Goal: Check status: Check status

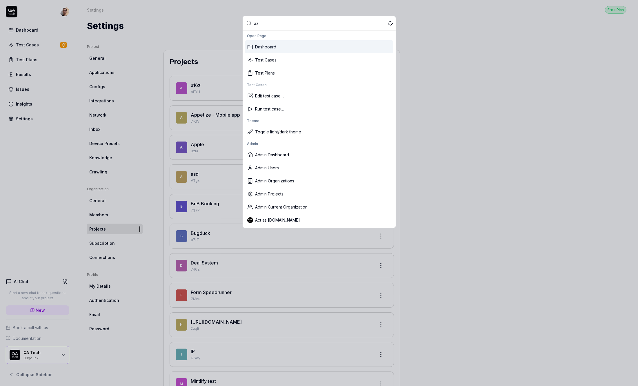
type input "aza"
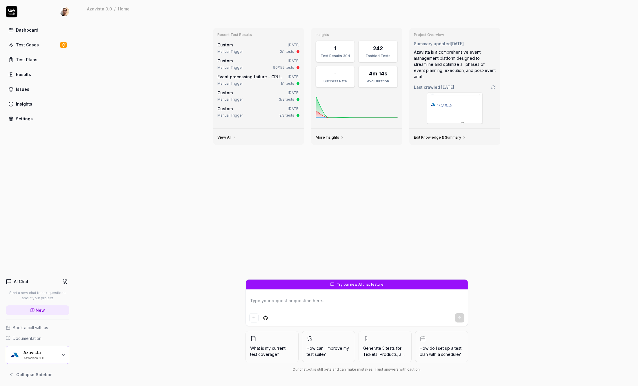
type textarea "*"
click at [40, 46] on link "Test Cases" at bounding box center [38, 44] width 64 height 11
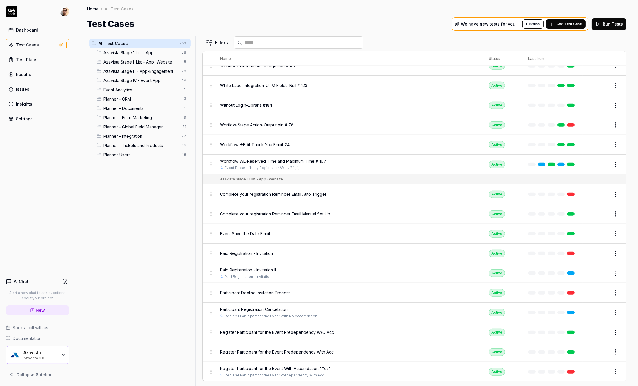
scroll to position [1149, 0]
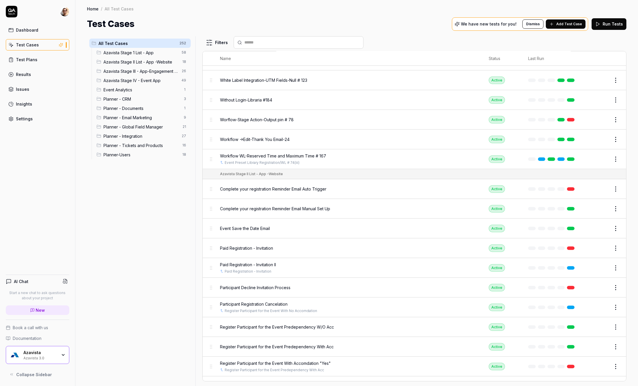
click at [46, 73] on link "Results" at bounding box center [38, 74] width 64 height 11
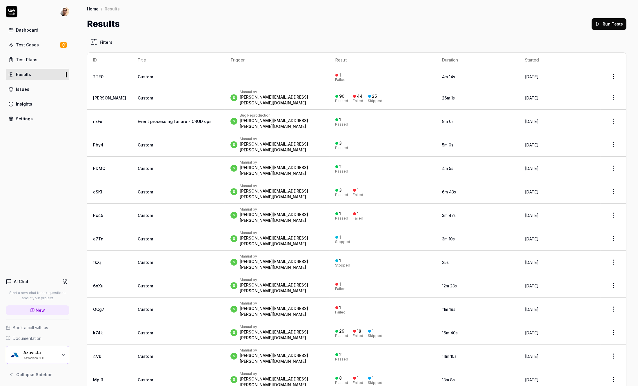
click at [300, 90] on div "s Manual by [PERSON_NAME][EMAIL_ADDRESS][PERSON_NAME][DOMAIN_NAME]" at bounding box center [277, 98] width 93 height 16
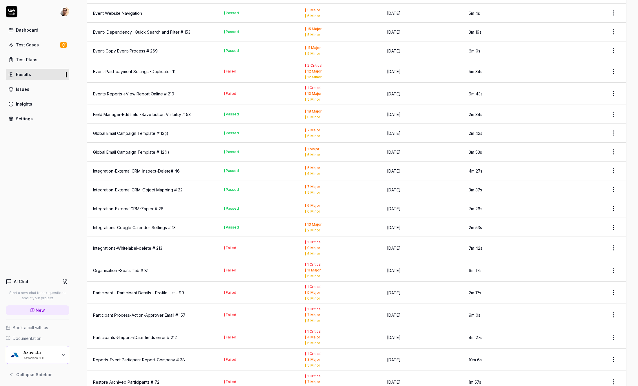
scroll to position [1534, 0]
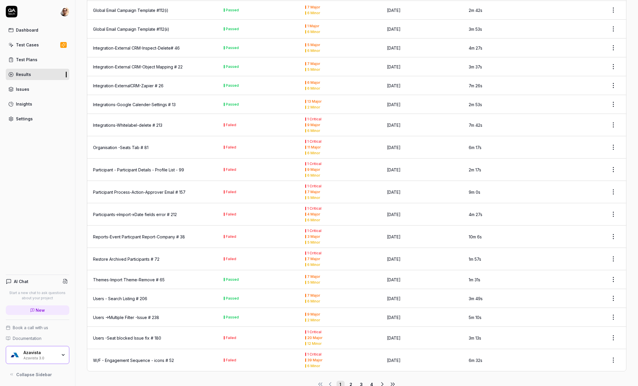
click at [166, 167] on div "Participant - Participant Details - Profile List - 99" at bounding box center [138, 170] width 91 height 6
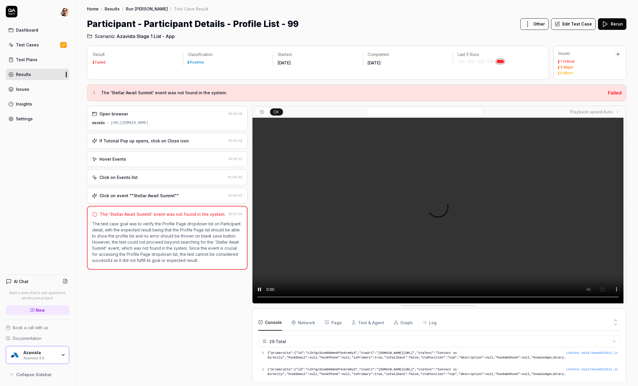
scroll to position [394, 0]
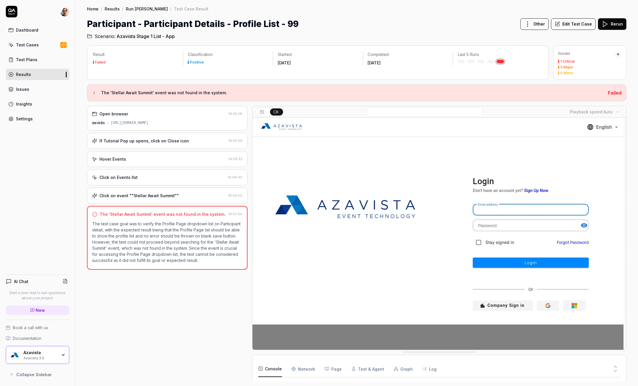
click at [404, 28] on div "Participant - Participant Details - Profile List - 99 Other Edit Test Case Rerun" at bounding box center [357, 23] width 540 height 13
